Goal: Find specific page/section: Find specific page/section

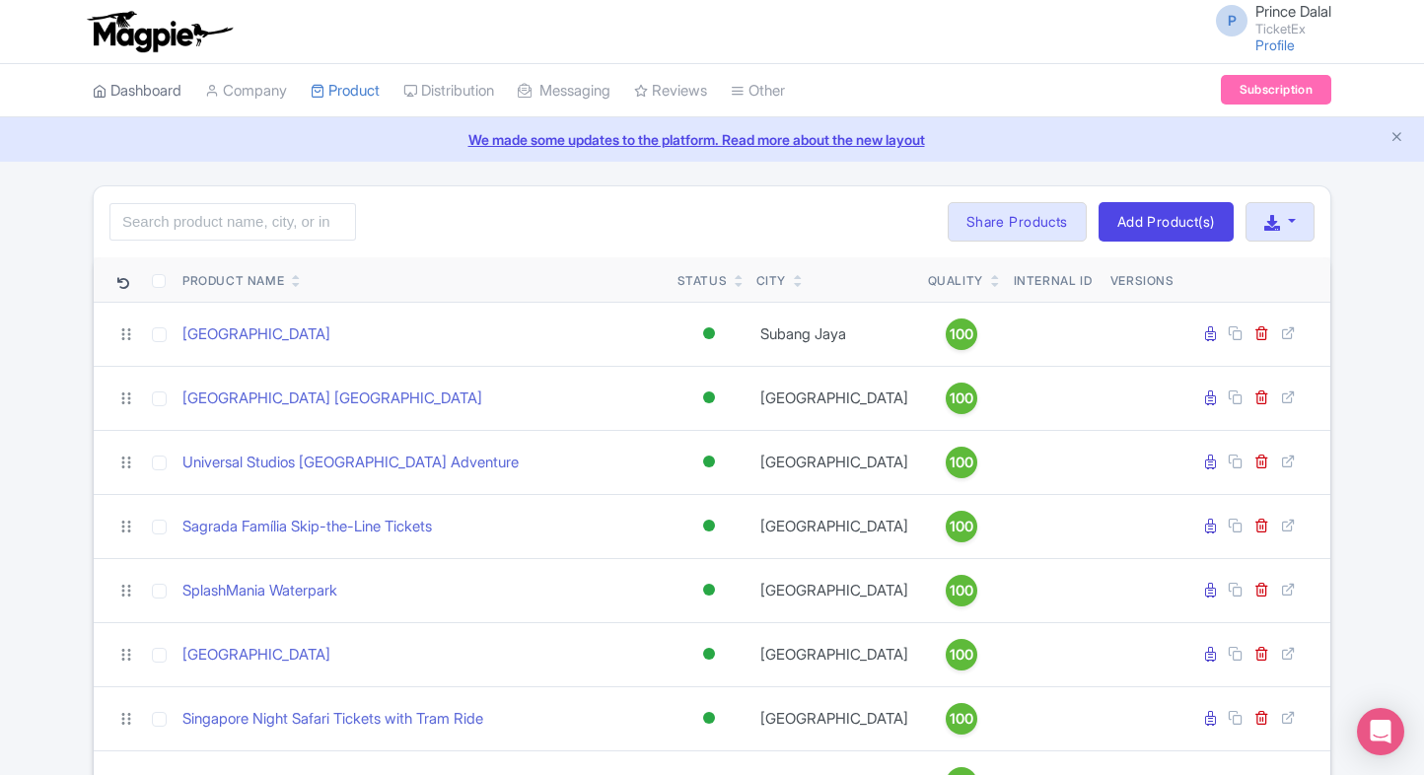
click at [118, 103] on link "Dashboard" at bounding box center [137, 91] width 89 height 54
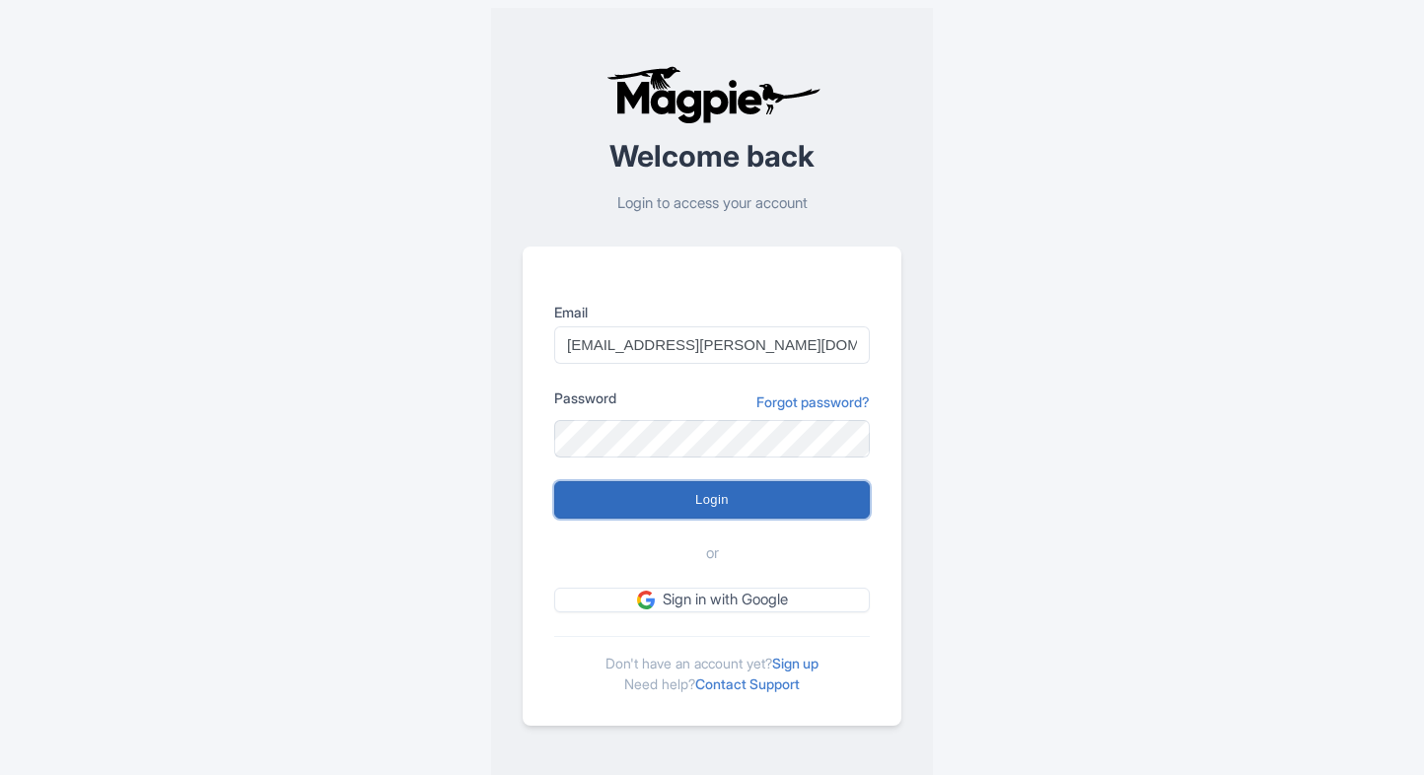
click at [611, 490] on input "Login" at bounding box center [711, 499] width 315 height 37
type input "Logging in..."
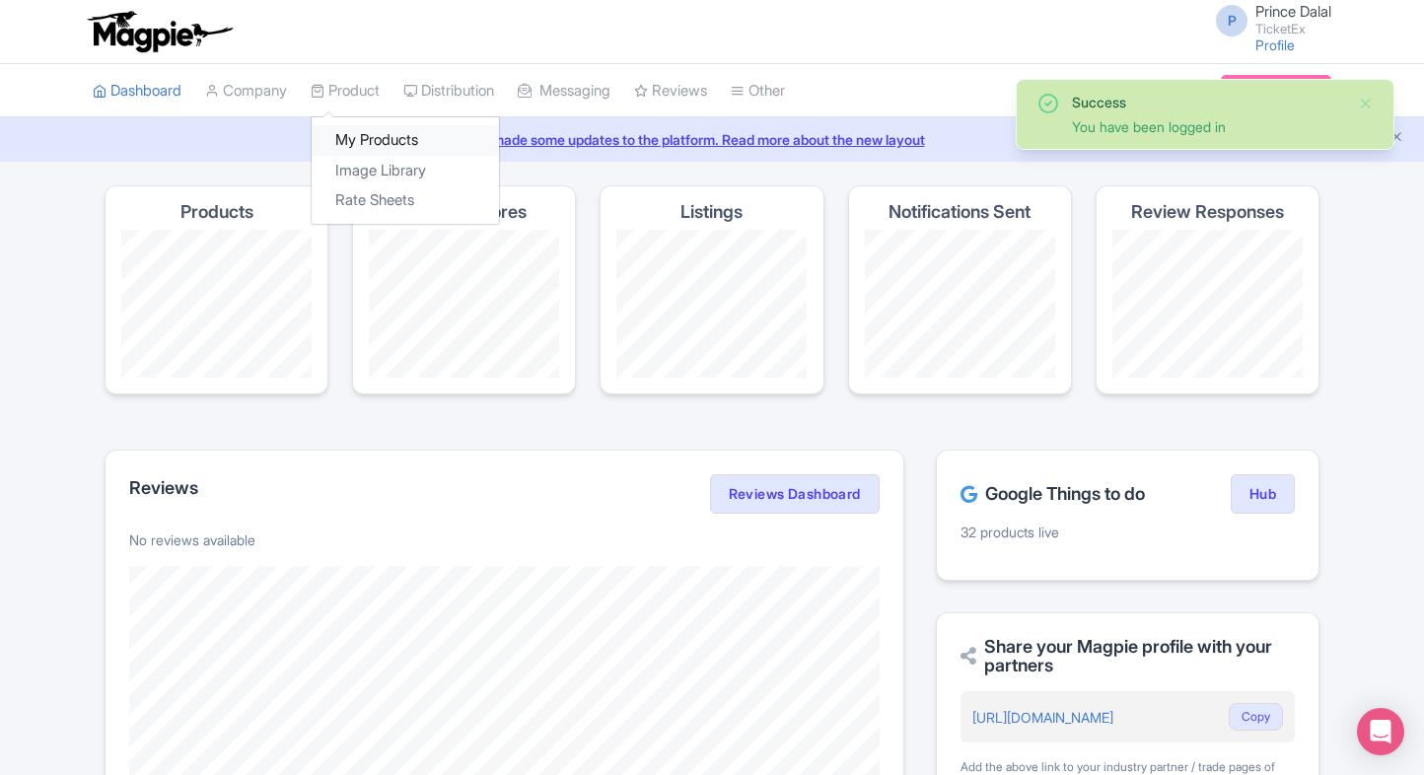
click at [366, 125] on link "My Products" at bounding box center [405, 140] width 187 height 31
